Goal: Information Seeking & Learning: Learn about a topic

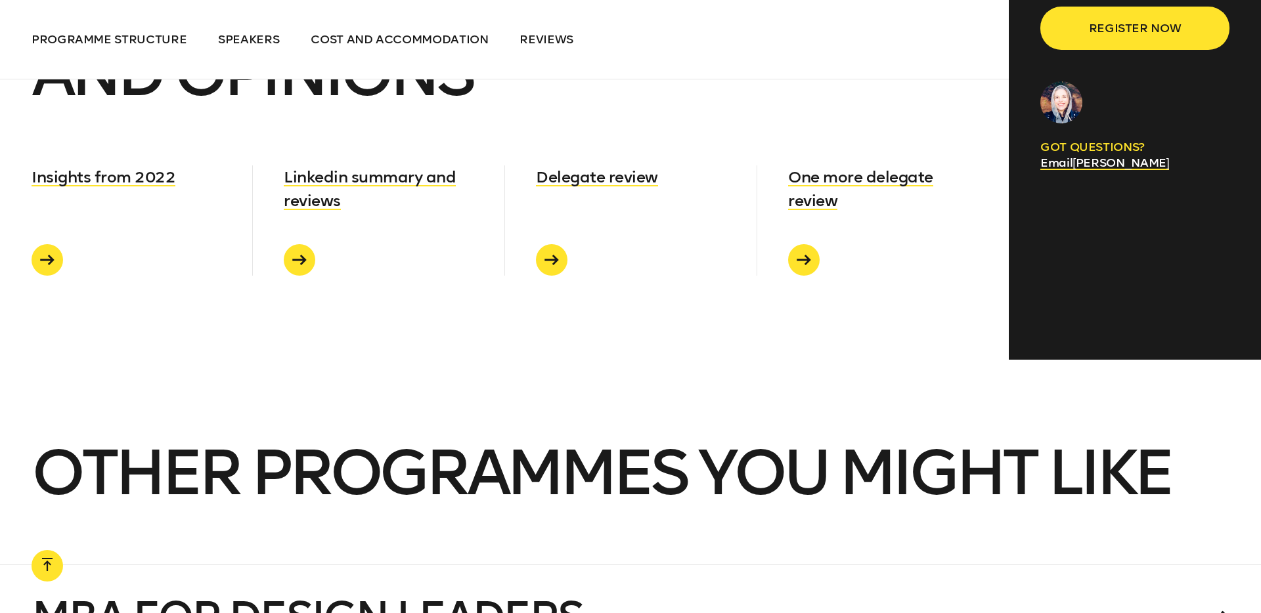
scroll to position [7037, 0]
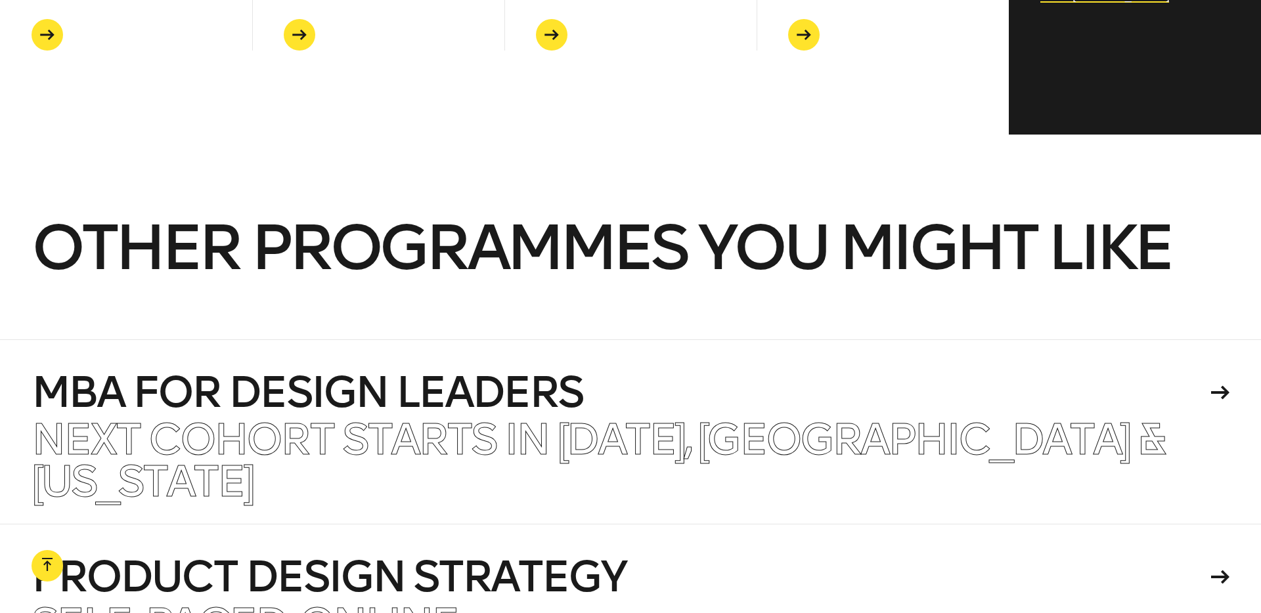
click at [493, 210] on span "Other programmes you might like" at bounding box center [601, 248] width 1139 height 76
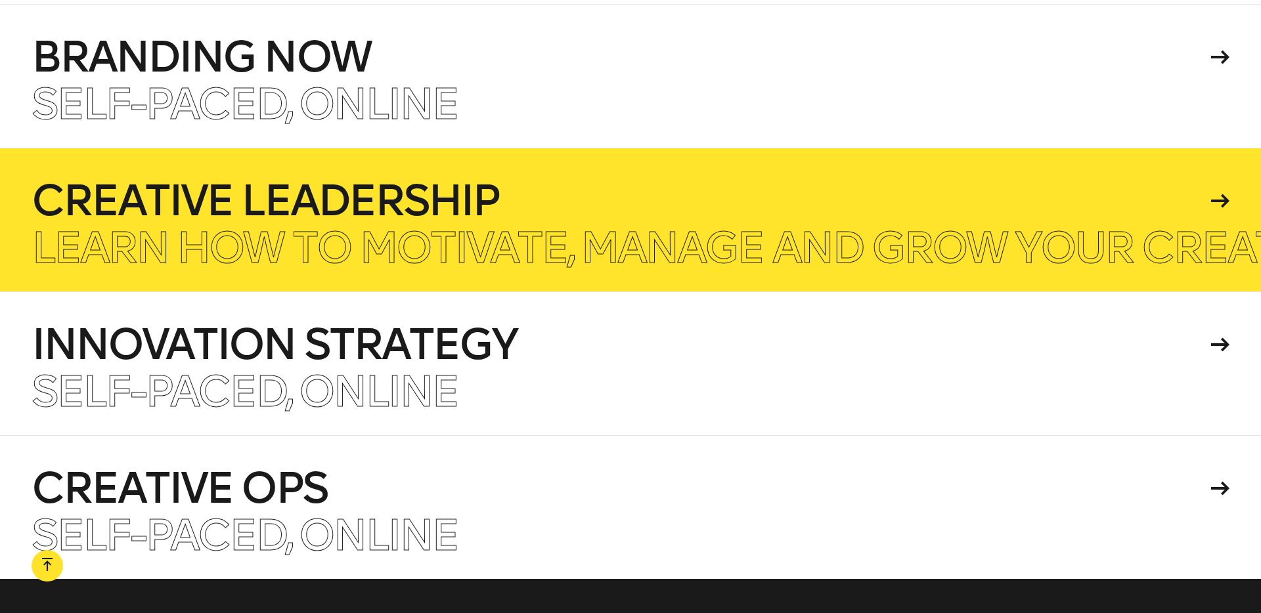
scroll to position [7737, 0]
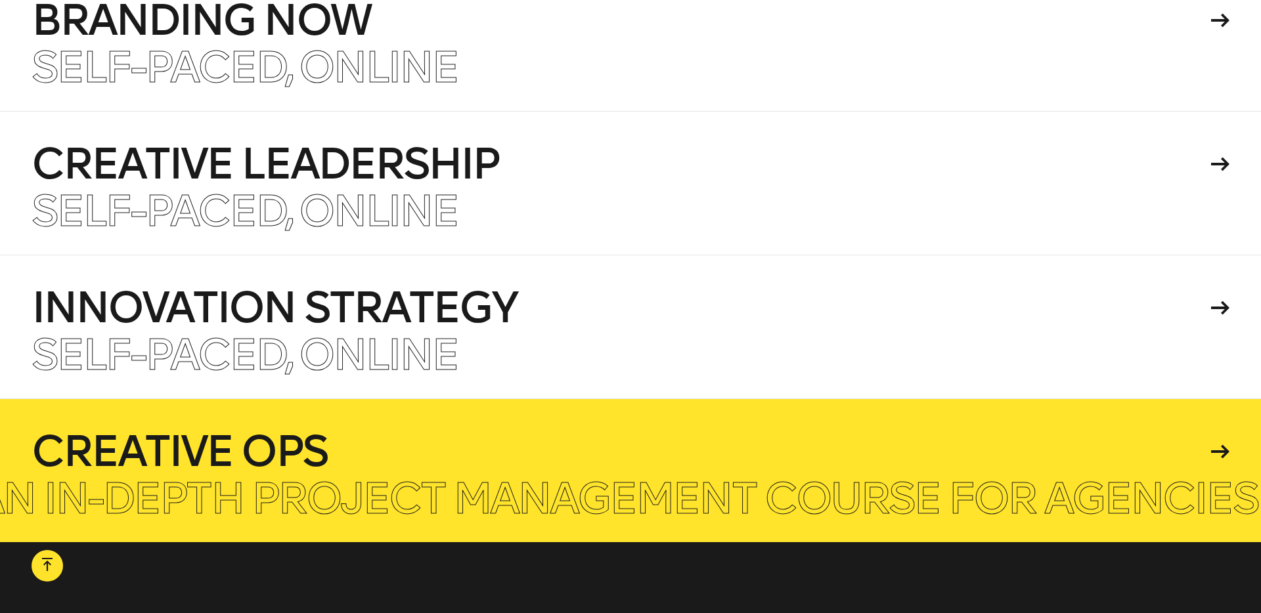
click at [531, 431] on h4 "Creative Ops" at bounding box center [619, 452] width 1175 height 42
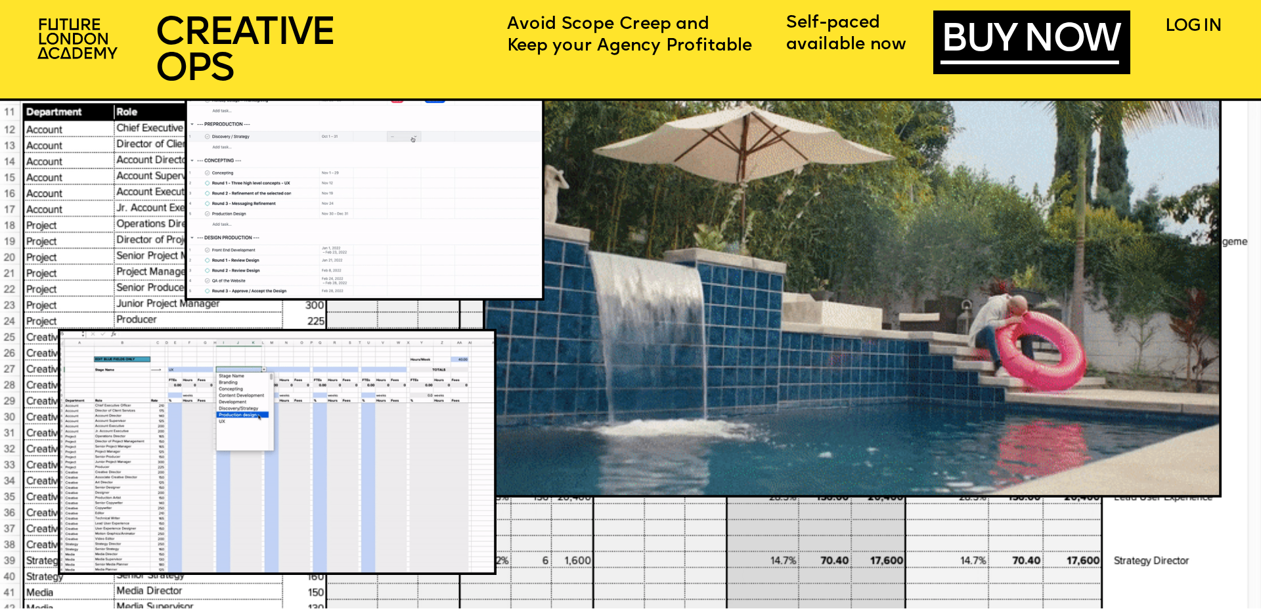
scroll to position [1379, 0]
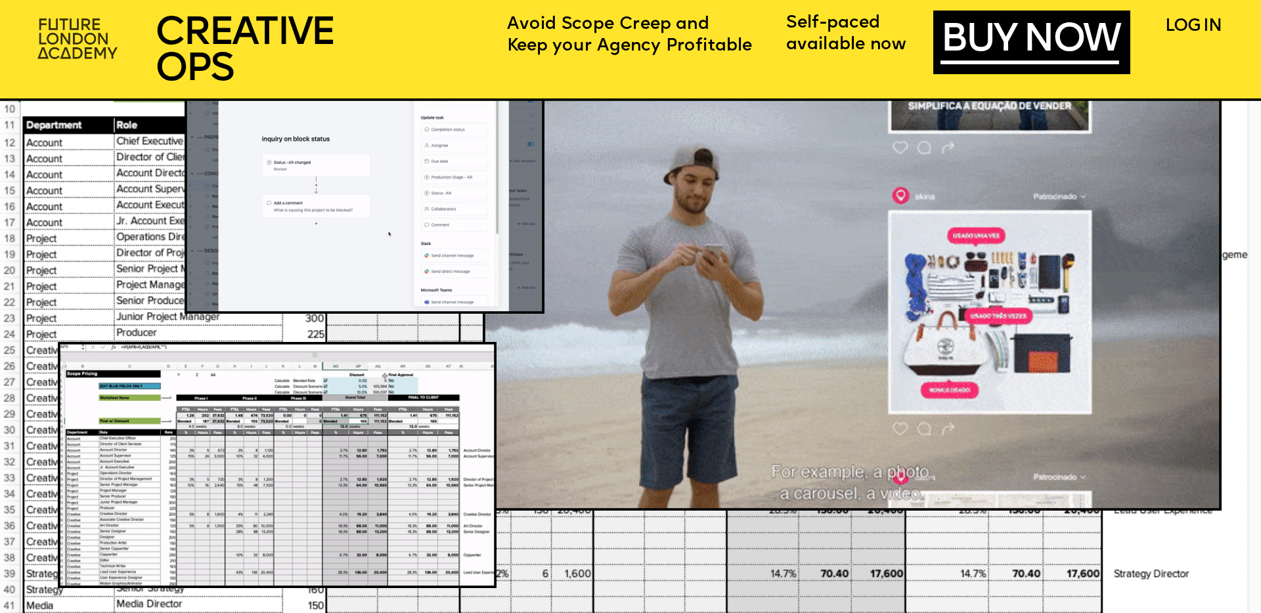
click at [89, 49] on img at bounding box center [79, 40] width 97 height 58
